Goal: Task Accomplishment & Management: Manage account settings

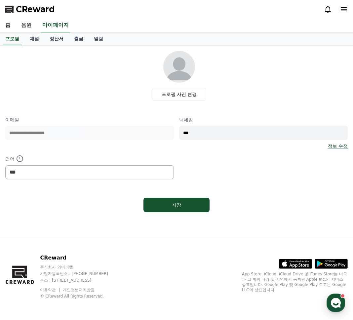
select select "**********"
click at [25, 25] on link "음원" at bounding box center [26, 26] width 21 height 14
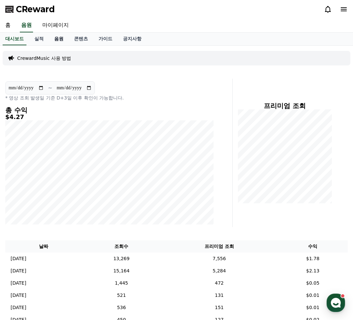
click at [55, 41] on link "음원" at bounding box center [59, 39] width 20 height 13
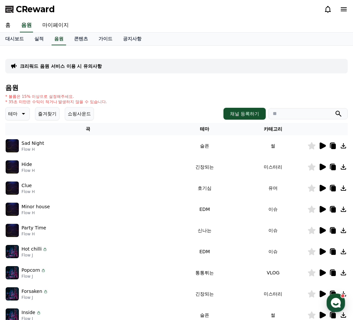
click at [50, 115] on button "즐겨찾기" at bounding box center [47, 113] width 24 height 13
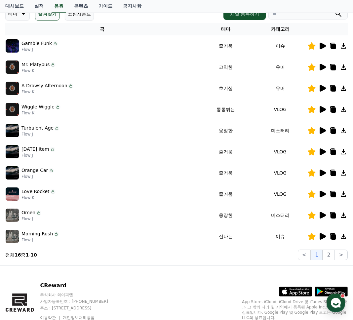
scroll to position [62, 0]
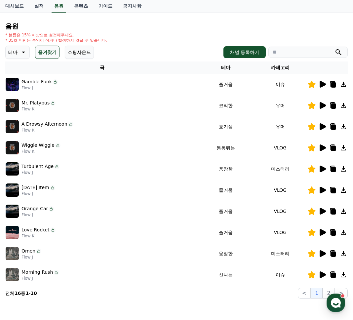
click at [320, 148] on icon at bounding box center [323, 148] width 6 height 7
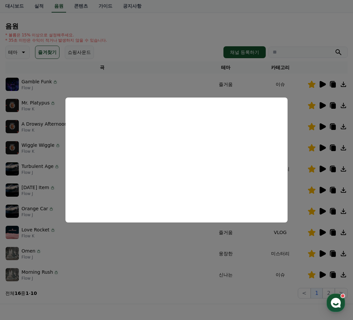
drag, startPoint x: 122, startPoint y: 245, endPoint x: 122, endPoint y: 222, distance: 22.8
click at [121, 243] on button "close modal" at bounding box center [176, 160] width 353 height 320
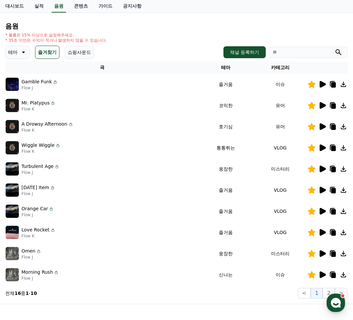
click at [331, 149] on icon at bounding box center [333, 148] width 8 height 8
